Goal: Information Seeking & Learning: Check status

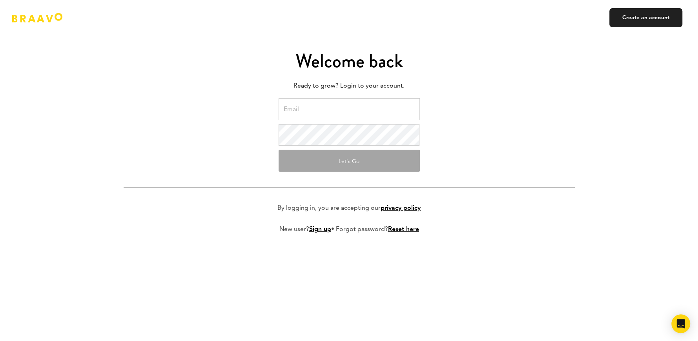
click at [318, 114] on input "email" at bounding box center [349, 109] width 141 height 22
click at [0, 340] on com-1password-button at bounding box center [0, 341] width 0 height 0
click at [358, 110] on input "email" at bounding box center [349, 109] width 141 height 22
click at [0, 340] on com-1password-button at bounding box center [0, 341] width 0 height 0
click at [360, 111] on input "email" at bounding box center [349, 109] width 141 height 22
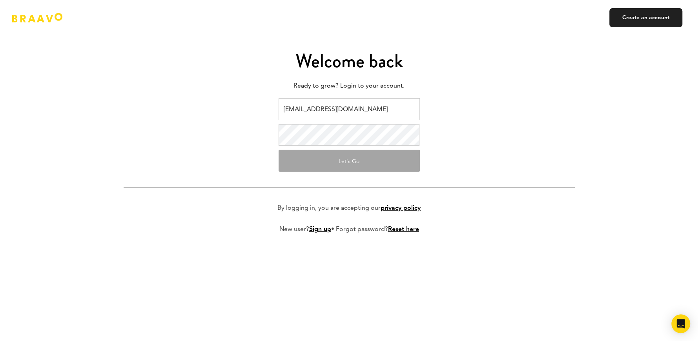
type input "[EMAIL_ADDRESS][DOMAIN_NAME]"
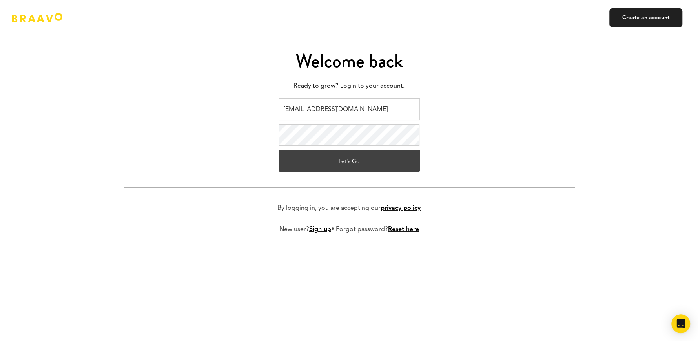
click at [346, 162] on button "Let's Go" at bounding box center [349, 161] width 141 height 22
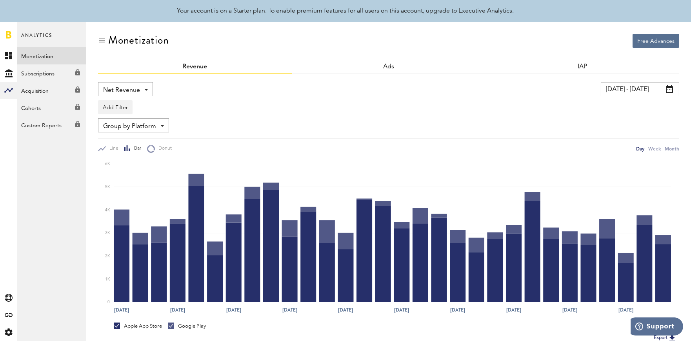
click at [652, 88] on input "08/31/25 - 09/30/25" at bounding box center [640, 89] width 78 height 14
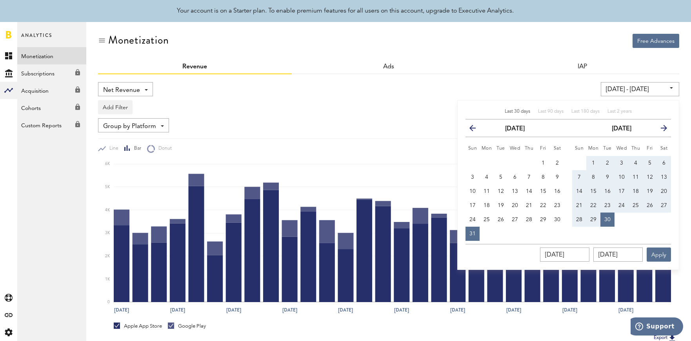
click at [476, 130] on icon "button" at bounding box center [476, 130] width 0 height 0
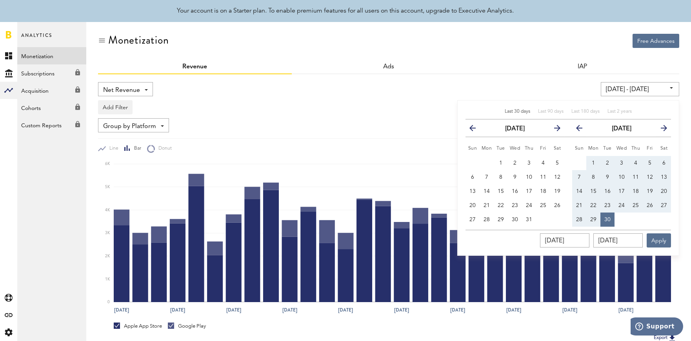
click at [468, 129] on th "previous" at bounding box center [473, 128] width 14 height 18
click at [476, 130] on icon "button" at bounding box center [476, 130] width 0 height 0
click at [473, 157] on button "1" at bounding box center [473, 163] width 14 height 14
type input "06/01/25 - 06/01/25"
type input "06/01/2025"
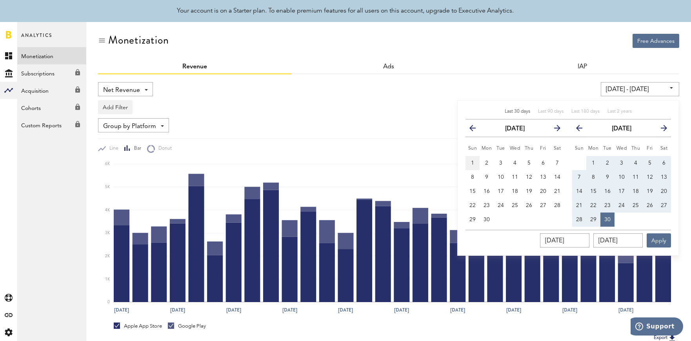
type input "06/01/2025"
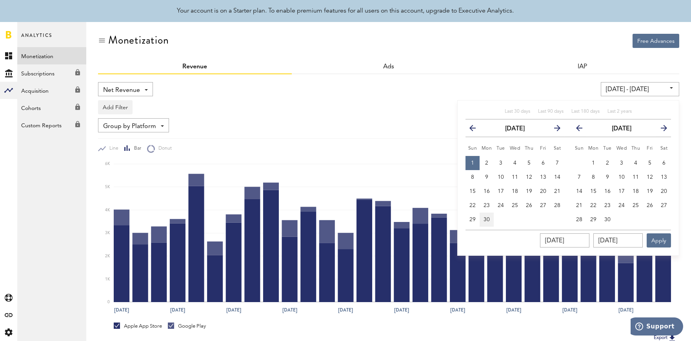
click at [491, 213] on button "30" at bounding box center [487, 219] width 14 height 14
type input "06/01/25 - 06/30/25"
type input "06/30/2025"
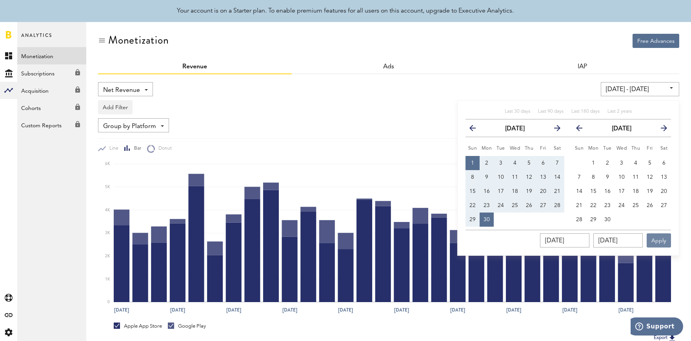
click at [665, 244] on button "Apply" at bounding box center [659, 240] width 24 height 14
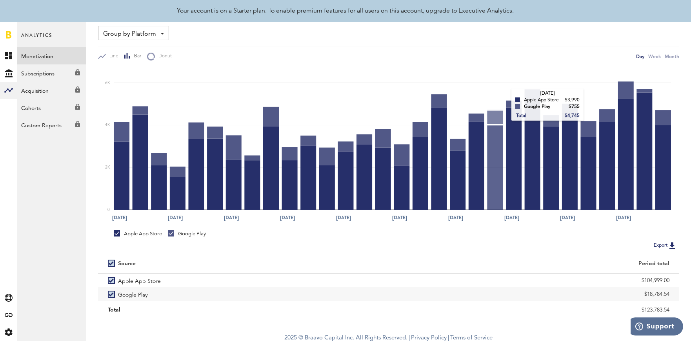
scroll to position [95, 0]
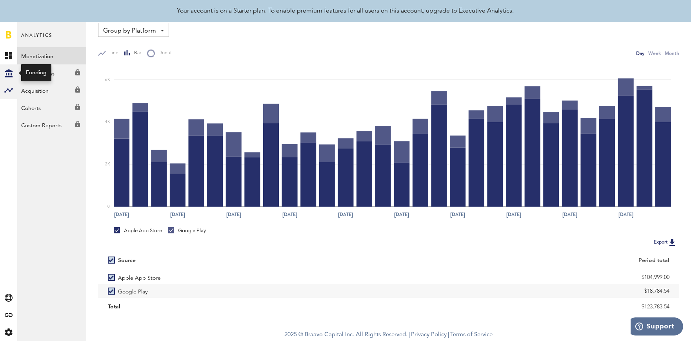
click at [11, 70] on icon "Created with Sketch." at bounding box center [8, 73] width 7 height 8
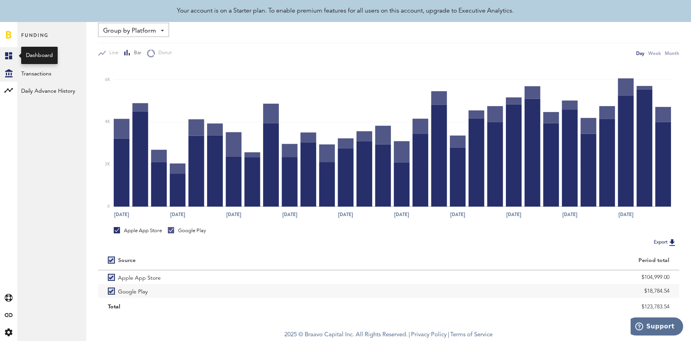
click at [10, 58] on icon at bounding box center [8, 55] width 7 height 7
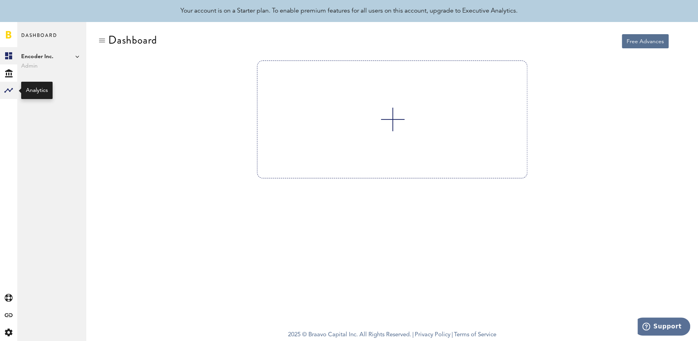
click at [1, 89] on div at bounding box center [8, 90] width 17 height 17
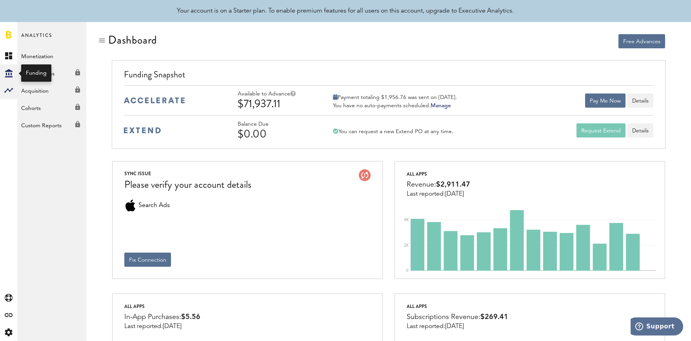
click at [12, 72] on icon "Created with Sketch." at bounding box center [8, 73] width 7 height 8
click at [49, 75] on link "Transactions" at bounding box center [51, 72] width 69 height 17
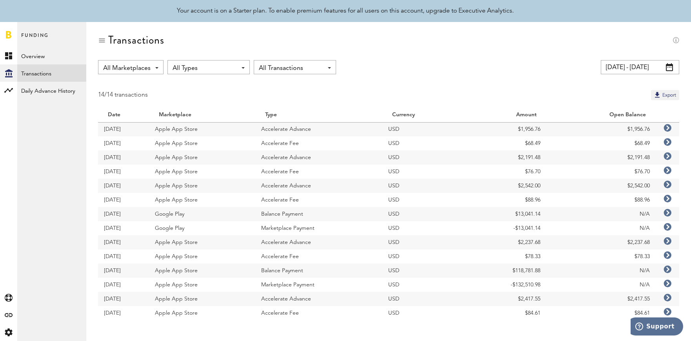
click at [185, 68] on span "All Types" at bounding box center [205, 68] width 64 height 13
click at [153, 67] on div "All Marketplaces All Marketplaces Apple App Store Google Play" at bounding box center [131, 67] width 66 height 14
click at [190, 70] on span "All Types" at bounding box center [205, 68] width 64 height 13
click at [203, 112] on span "Accelerate Fee" at bounding box center [208, 113] width 67 height 13
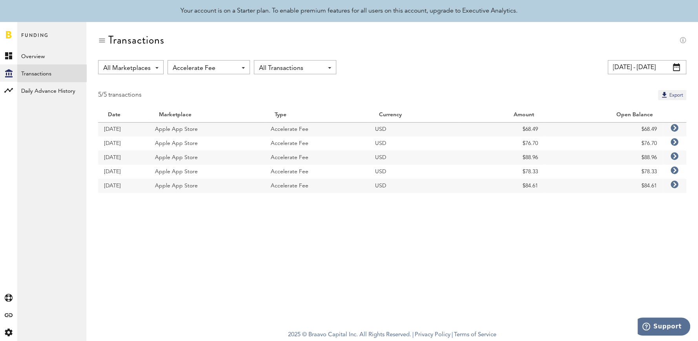
click at [142, 72] on span "All Marketplaces" at bounding box center [126, 68] width 47 height 13
click at [144, 69] on span "All Marketplaces" at bounding box center [126, 68] width 47 height 13
click at [666, 73] on input "09/01/25 - 10/01/25" at bounding box center [647, 67] width 78 height 14
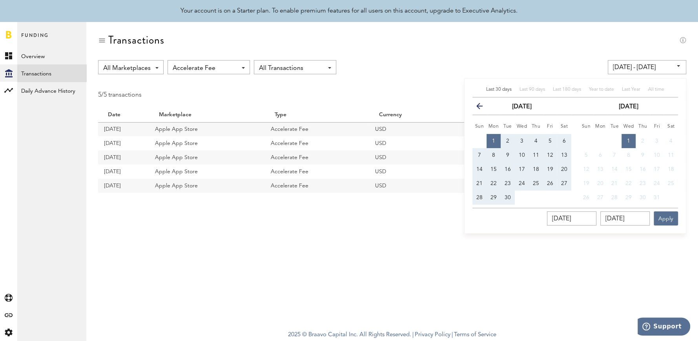
click at [483, 108] on icon "button" at bounding box center [483, 108] width 0 height 0
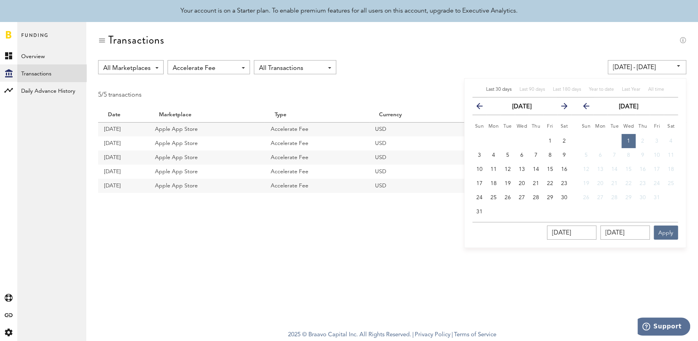
click at [483, 108] on icon "button" at bounding box center [483, 108] width 0 height 0
drag, startPoint x: 507, startPoint y: 139, endPoint x: 512, endPoint y: 142, distance: 6.4
click at [506, 139] on span "1" at bounding box center [507, 140] width 3 height 5
type input "07/01/25 - 07/01/25"
type input "07/01/2025"
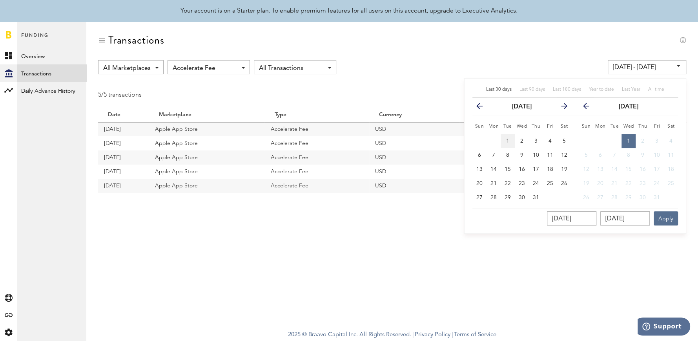
type input "07/01/2025"
click at [539, 199] on span "31" at bounding box center [536, 197] width 6 height 5
type input "07/01/25 - 07/31/25"
type input "07/31/2025"
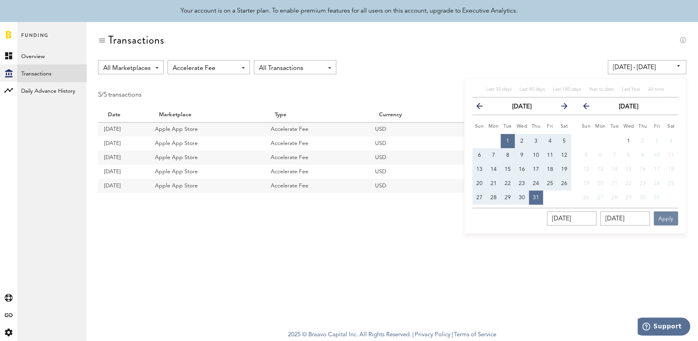
click at [669, 219] on button "Apply" at bounding box center [666, 218] width 24 height 14
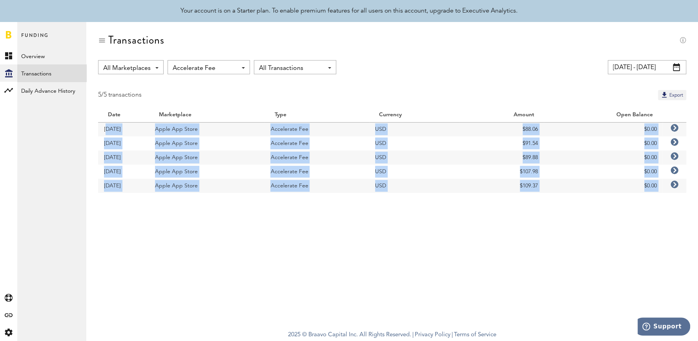
drag, startPoint x: 104, startPoint y: 127, endPoint x: 680, endPoint y: 187, distance: 579.6
click at [680, 187] on tbody "Date Marketplace Type Currency Amount Open Balance 07/29/25 Apple App Store Acc…" at bounding box center [392, 150] width 588 height 85
copy tbody "07/29/25 Apple App Store Accelerate Fee USD $88.06 $0.00 07/22/25 Apple App Sto…"
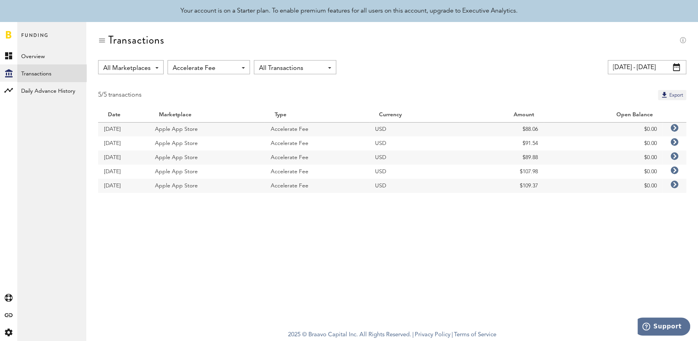
click at [638, 64] on input "07/01/25 - 07/31/25" at bounding box center [647, 67] width 78 height 14
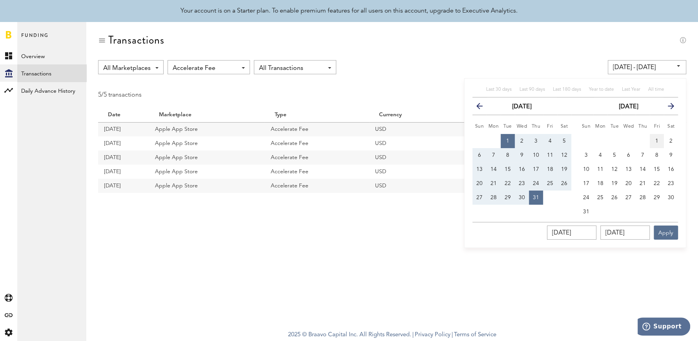
click at [657, 140] on span "1" at bounding box center [656, 140] width 3 height 5
type input "08/01/25 - 08/01/25"
type input "08/01/2025"
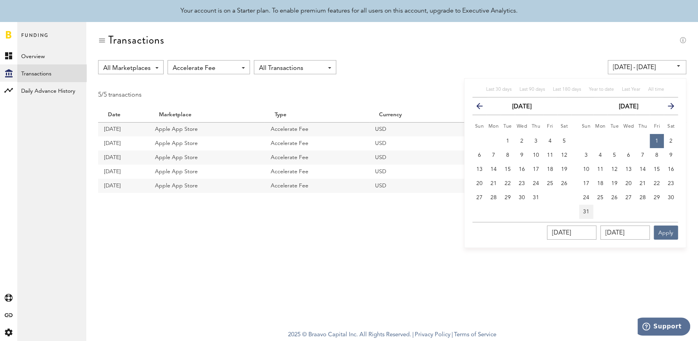
click at [588, 209] on span "31" at bounding box center [586, 211] width 6 height 5
type input "08/01/25 - 08/31/25"
type input "08/31/2025"
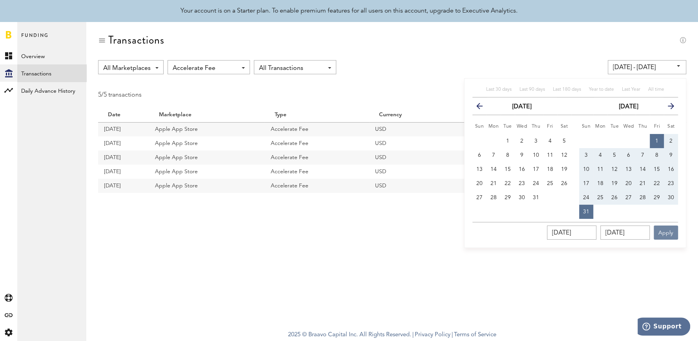
click at [668, 238] on button "Apply" at bounding box center [666, 232] width 24 height 14
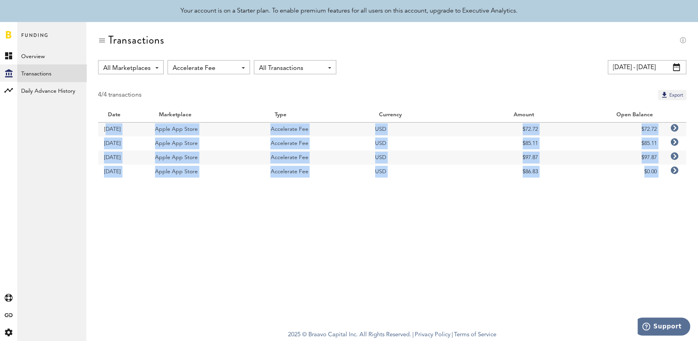
drag, startPoint x: 103, startPoint y: 129, endPoint x: 686, endPoint y: 178, distance: 584.4
click at [686, 178] on tbody "Date Marketplace Type Currency Amount Open Balance 08/26/25 Apple App Store Acc…" at bounding box center [392, 143] width 588 height 71
copy tbody "08/26/25 Apple App Store Accelerate Fee USD $72.72 $72.72 08/19/25 Apple App St…"
click at [49, 56] on link "Overview" at bounding box center [51, 55] width 69 height 17
